Goal: Transaction & Acquisition: Purchase product/service

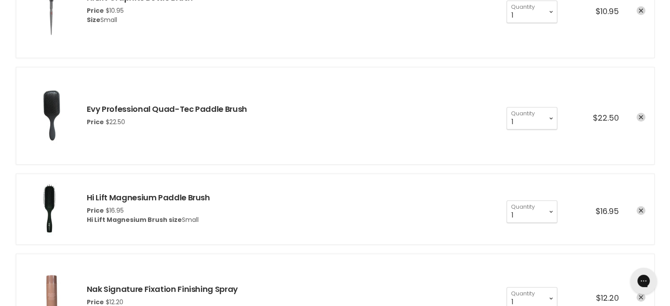
scroll to position [352, 0]
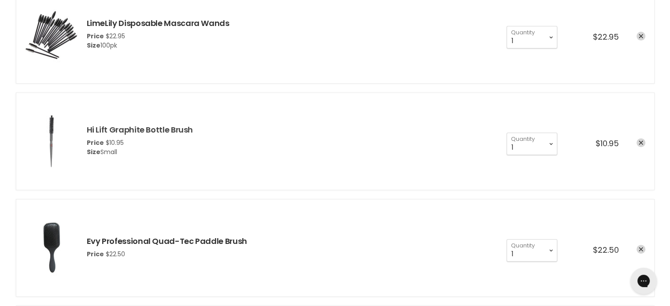
click at [107, 127] on link "Hi Lift Graphite Bottle Brush" at bounding box center [140, 129] width 107 height 11
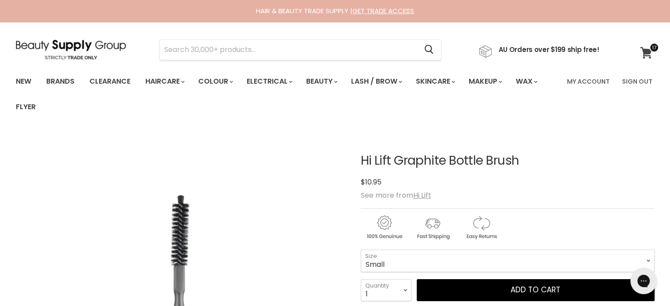
click at [650, 48] on span at bounding box center [654, 48] width 10 height 10
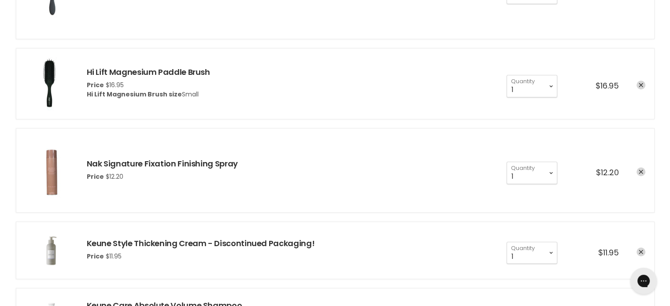
scroll to position [617, 0]
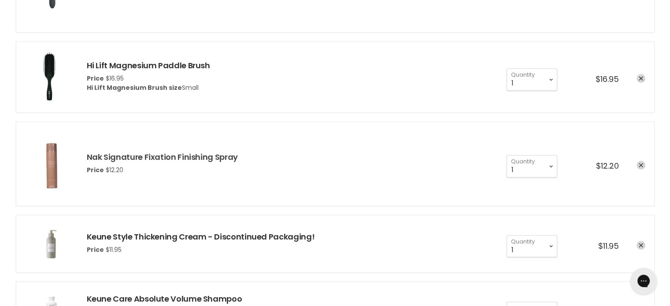
click at [184, 158] on link "Nak Signature Fixation Finishing Spray" at bounding box center [162, 157] width 151 height 11
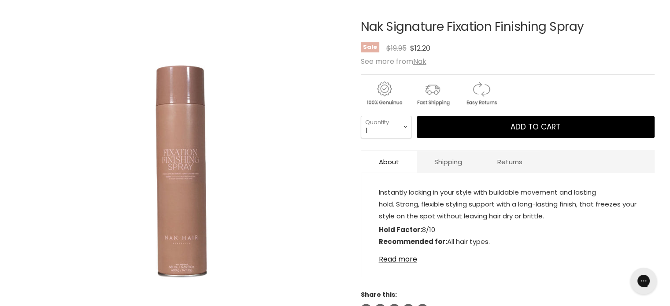
scroll to position [176, 0]
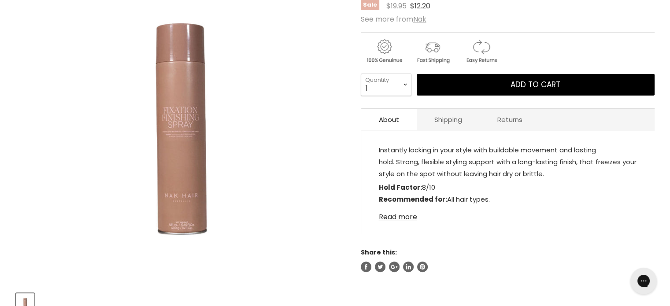
click at [414, 216] on link "Read more" at bounding box center [508, 214] width 258 height 13
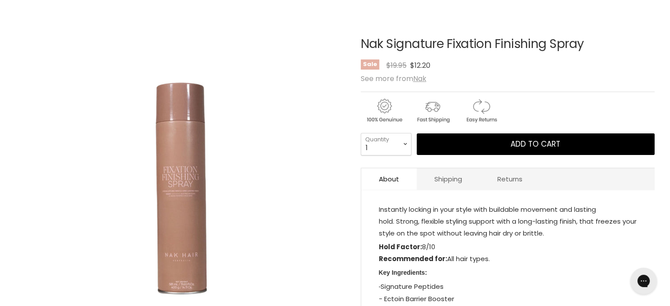
scroll to position [88, 0]
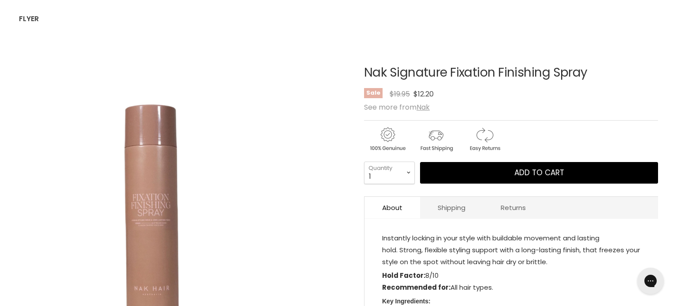
click at [157, 237] on img "Nak Signature Fixation Finishing Spray image. Click or Scroll to Zoom." at bounding box center [150, 208] width 263 height 329
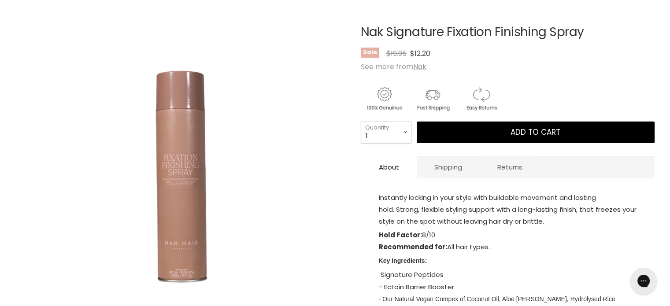
scroll to position [44, 0]
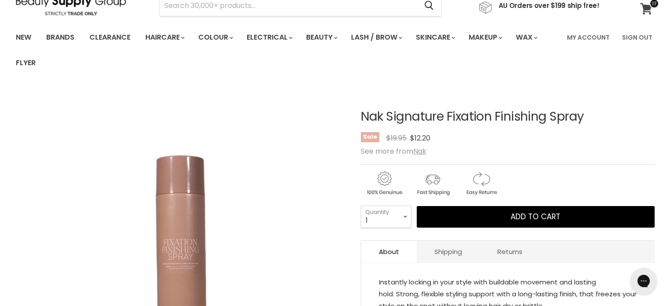
click at [645, 4] on icon at bounding box center [646, 8] width 12 height 11
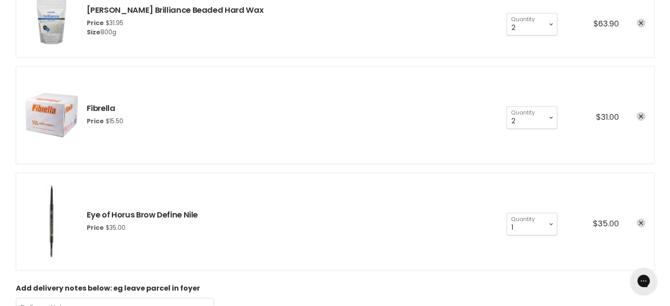
scroll to position [1366, 0]
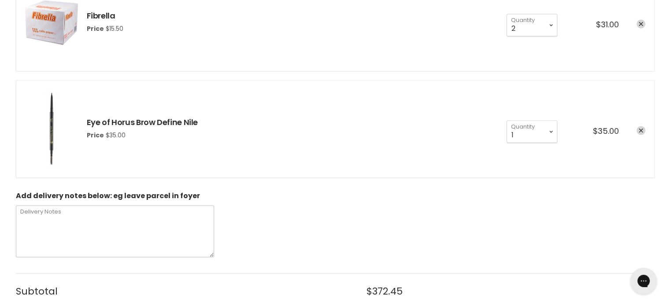
click at [33, 211] on textarea "Delivery Notes" at bounding box center [115, 231] width 198 height 52
click at [30, 213] on textarea "Delivery Notes" at bounding box center [115, 231] width 198 height 52
click at [40, 209] on textarea "Delivery Notes" at bounding box center [115, 231] width 198 height 52
type textarea "My salon will be closed [DATE] 18th and [DATE] 19th"
